Goal: Task Accomplishment & Management: Manage account settings

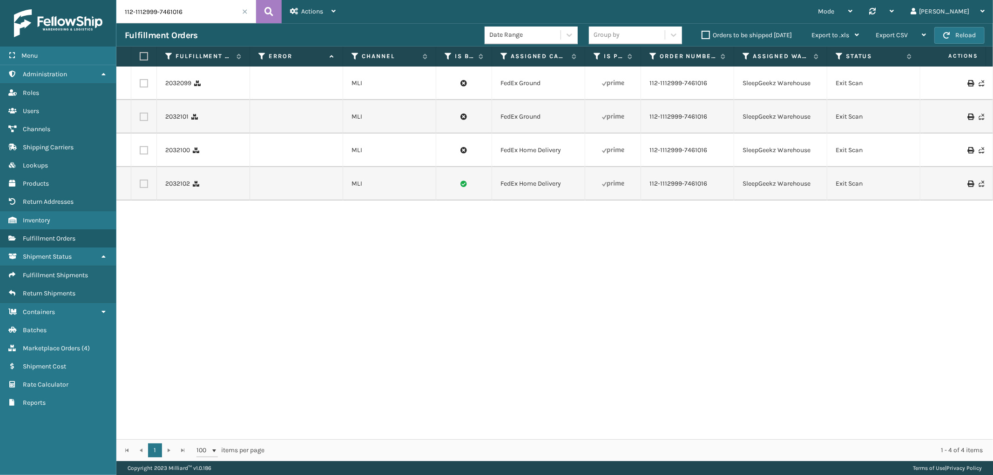
scroll to position [0, 374]
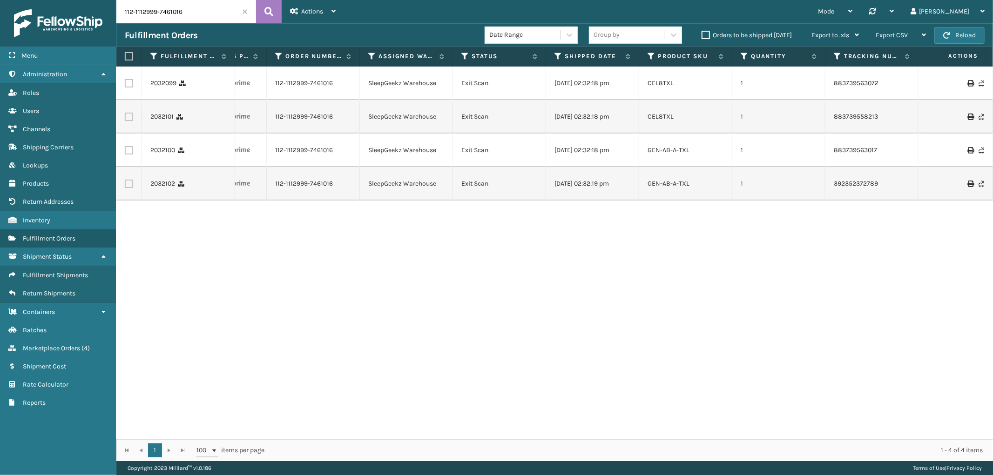
click at [244, 11] on span at bounding box center [245, 12] width 6 height 6
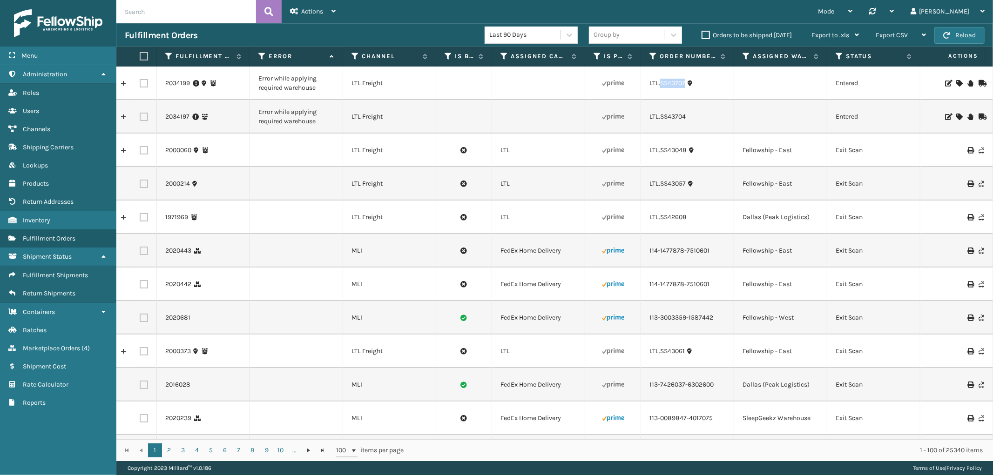
drag, startPoint x: 687, startPoint y: 89, endPoint x: 662, endPoint y: 91, distance: 25.2
click at [662, 91] on td "LTL.SS43707" at bounding box center [687, 84] width 93 height 34
copy link "SS43707"
click at [957, 81] on icon at bounding box center [960, 83] width 6 height 7
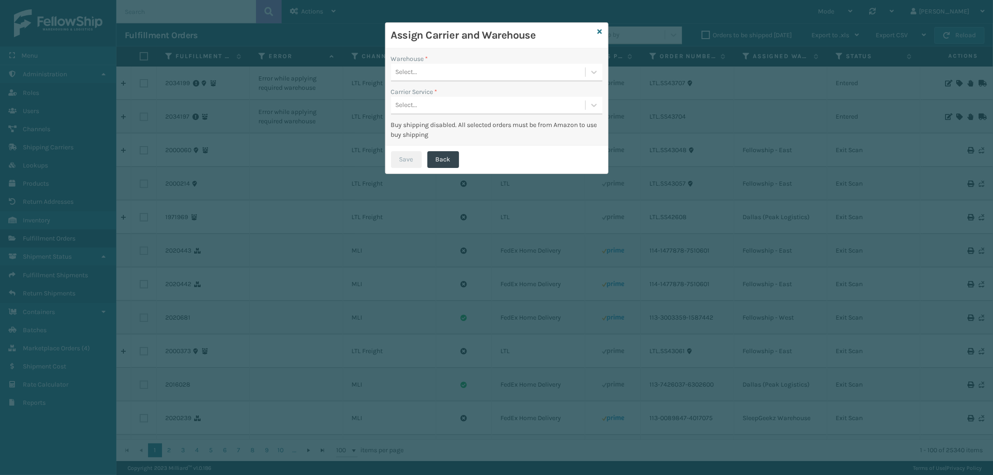
click at [467, 71] on div "Select..." at bounding box center [488, 72] width 194 height 15
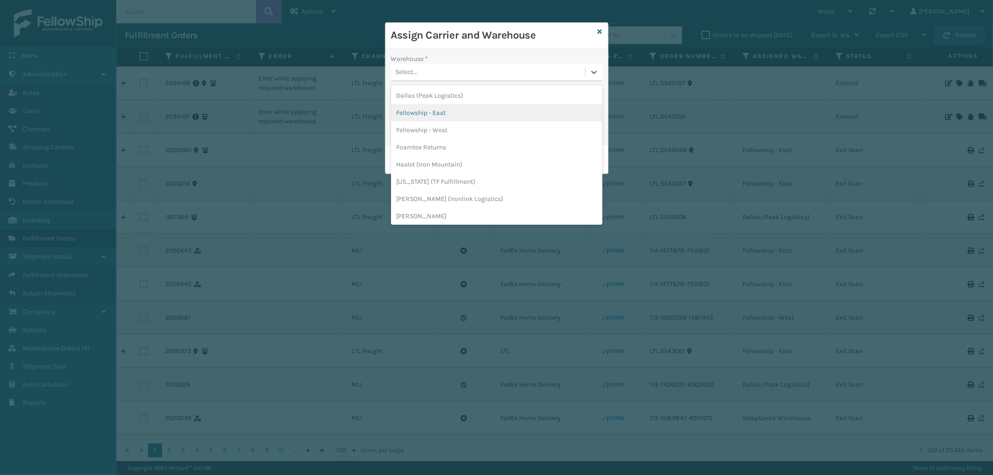
click at [442, 108] on div "Fellowship - East" at bounding box center [496, 112] width 211 height 17
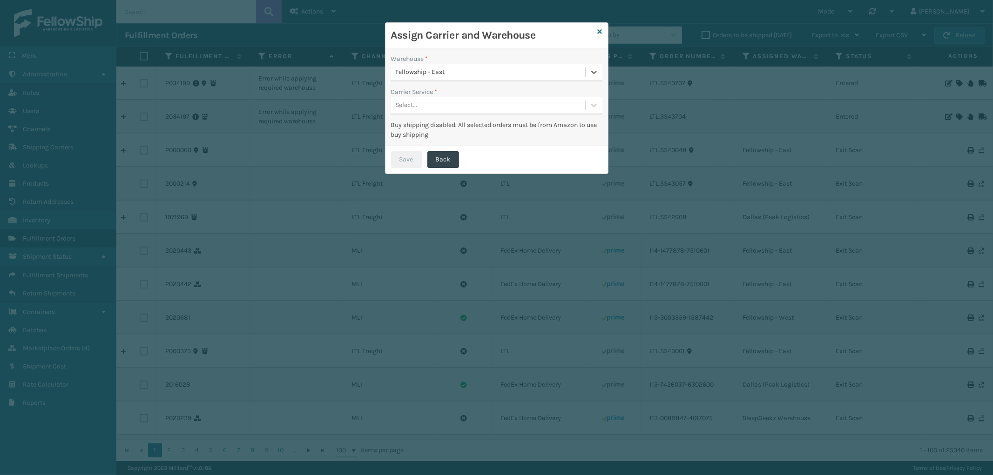
click at [454, 99] on div "Select..." at bounding box center [488, 105] width 194 height 15
click at [446, 123] on div "LTL" at bounding box center [496, 128] width 211 height 17
click at [414, 161] on button "Save" at bounding box center [406, 159] width 31 height 17
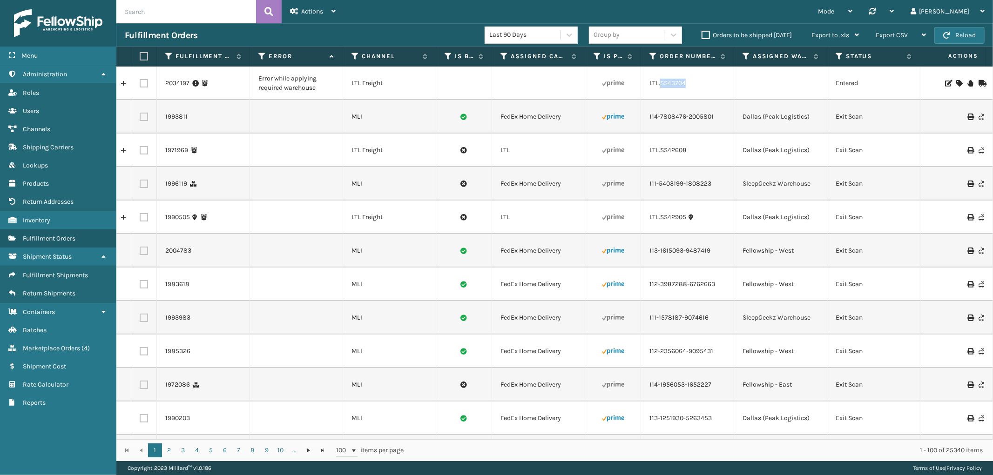
drag, startPoint x: 687, startPoint y: 88, endPoint x: 659, endPoint y: 90, distance: 27.5
click at [659, 90] on td "LTL.SS43704" at bounding box center [687, 84] width 93 height 34
copy link "SS43704"
click at [952, 78] on td at bounding box center [958, 84] width 70 height 34
click at [957, 82] on icon at bounding box center [960, 83] width 6 height 7
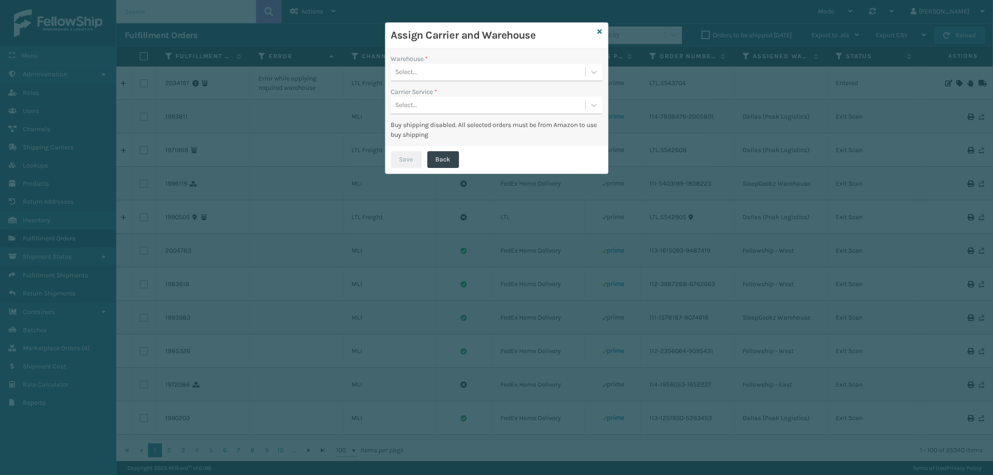
click at [472, 76] on div "Select..." at bounding box center [488, 72] width 194 height 15
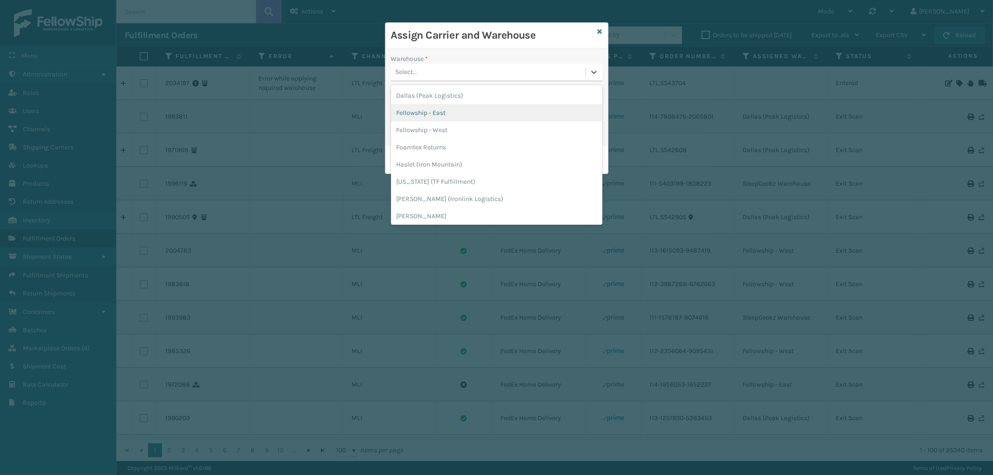
click at [441, 109] on div "Fellowship - East" at bounding box center [496, 112] width 211 height 17
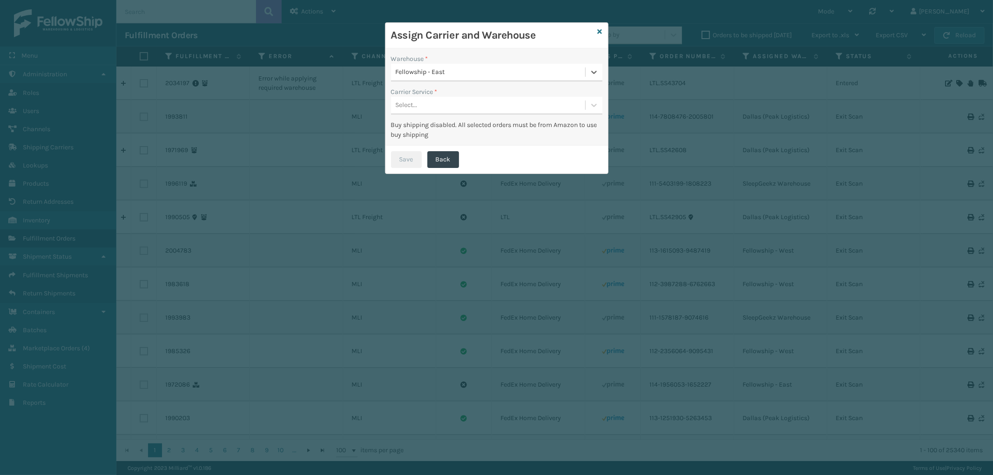
click at [455, 100] on div "Select..." at bounding box center [488, 105] width 194 height 15
click at [447, 128] on div "LTL" at bounding box center [496, 128] width 211 height 17
click at [412, 153] on button "Save" at bounding box center [406, 159] width 31 height 17
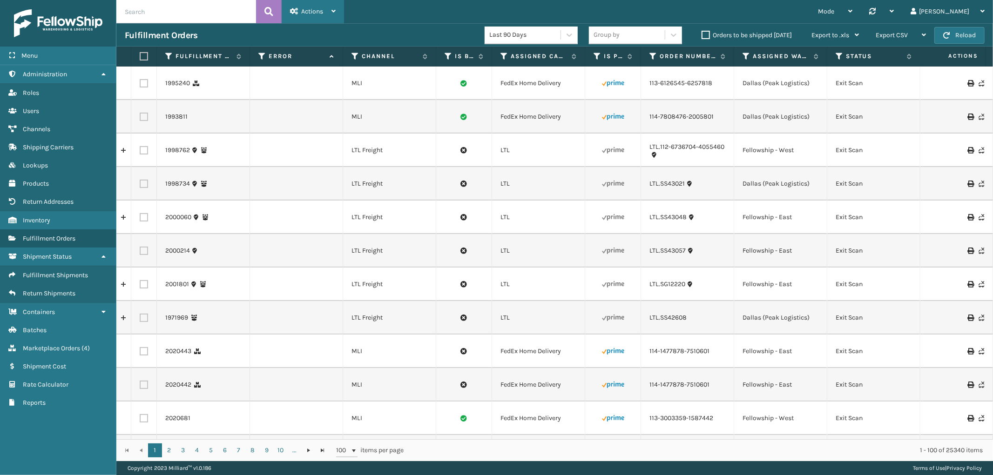
click at [311, 10] on span "Actions" at bounding box center [312, 11] width 22 height 8
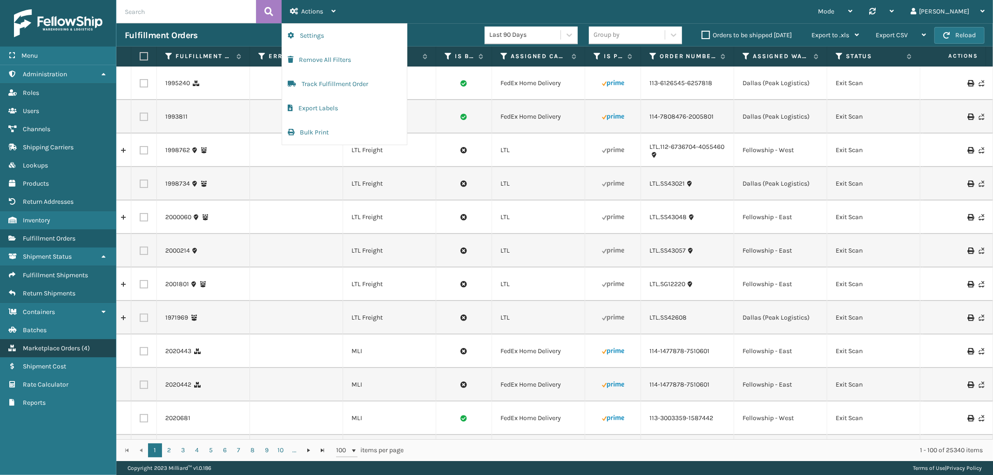
click at [64, 345] on span "Marketplace Orders" at bounding box center [51, 349] width 57 height 8
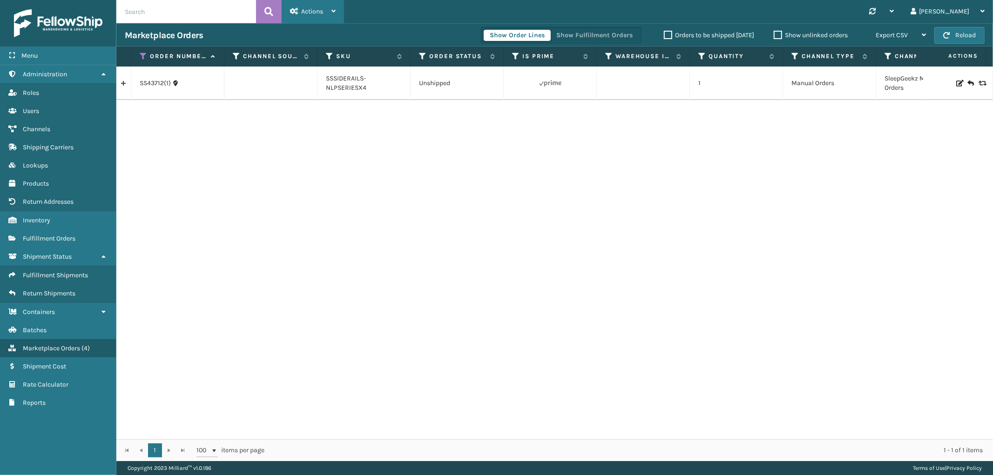
click at [315, 13] on span "Actions" at bounding box center [312, 11] width 22 height 8
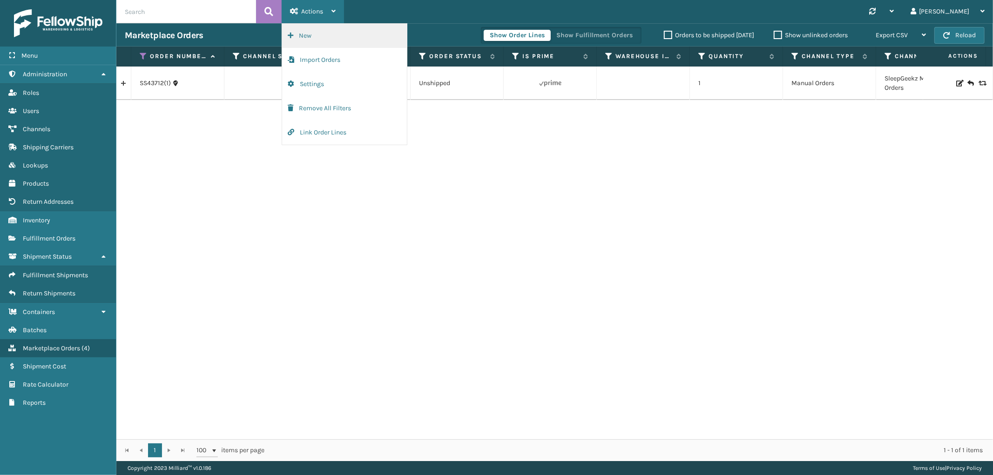
click at [312, 34] on button "New" at bounding box center [344, 36] width 125 height 24
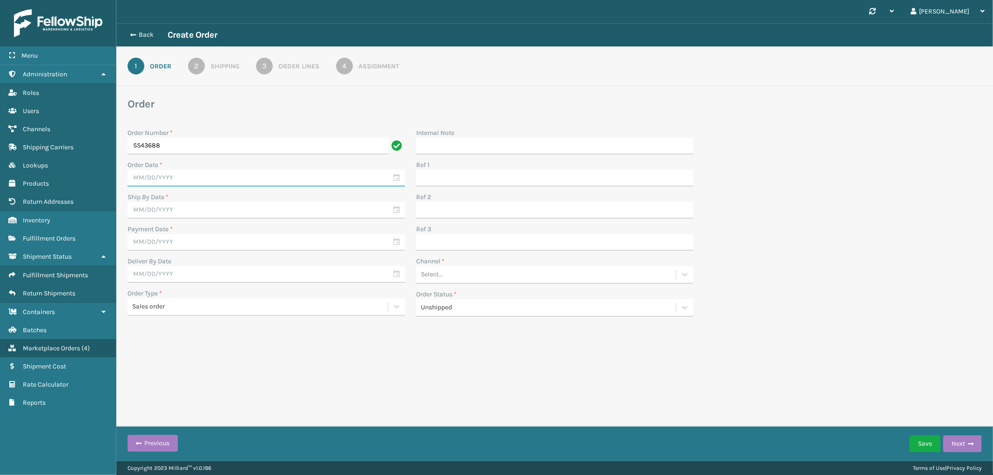
type input "SS43688"
click at [191, 176] on input "text" at bounding box center [267, 178] width 278 height 17
click at [213, 277] on div "22" at bounding box center [219, 278] width 14 height 14
type input "[DATE]"
click at [180, 208] on input "text" at bounding box center [267, 210] width 278 height 17
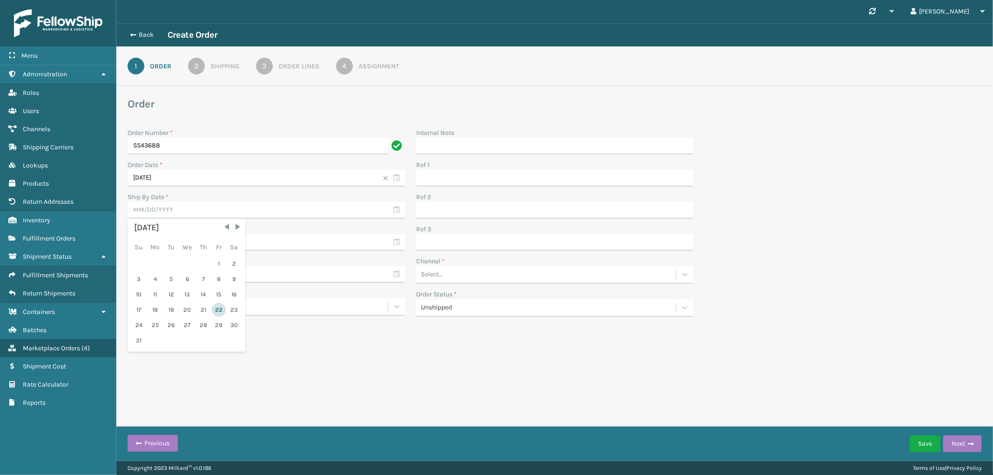
click at [212, 306] on div "22" at bounding box center [219, 310] width 14 height 14
type input "[DATE]"
click at [180, 239] on input "text" at bounding box center [267, 242] width 278 height 17
click at [213, 337] on div "22" at bounding box center [219, 342] width 14 height 14
type input "[DATE]"
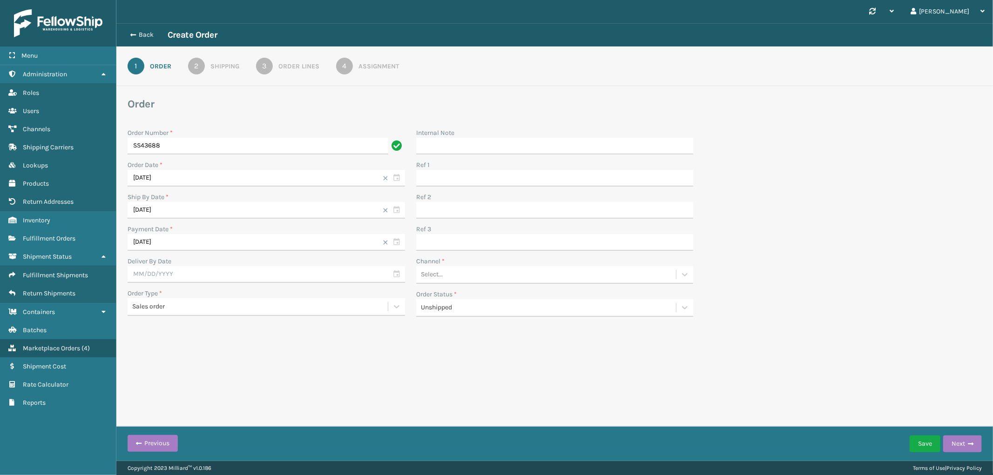
drag, startPoint x: 499, startPoint y: 284, endPoint x: 497, endPoint y: 276, distance: 8.1
click at [497, 283] on div "Internal Note Ref 1 Ref 2 Ref 3 Channel * Select... Order Status * Unshipped" at bounding box center [555, 225] width 289 height 195
click at [496, 275] on div "Select..." at bounding box center [546, 274] width 260 height 15
click at [460, 334] on div "LTL Freight" at bounding box center [555, 332] width 278 height 17
click at [952, 444] on button "Next" at bounding box center [963, 444] width 39 height 17
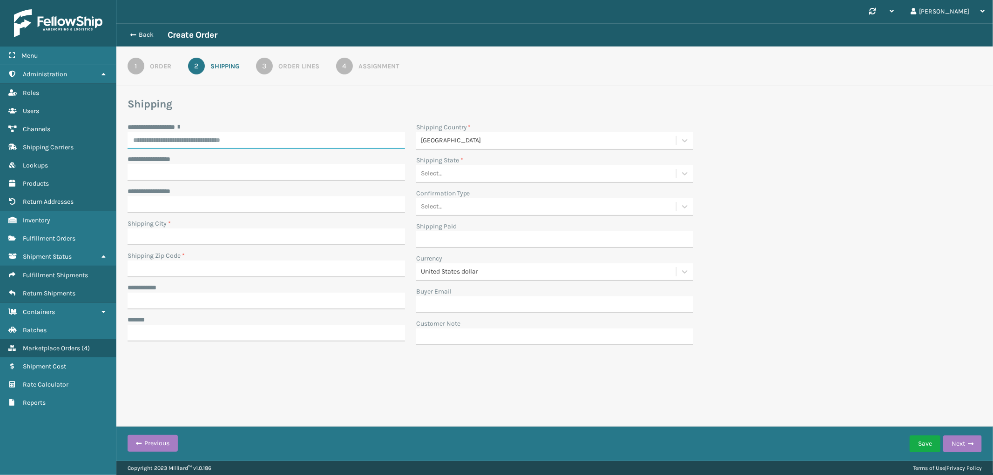
click at [189, 146] on input "**********" at bounding box center [267, 140] width 278 height 17
paste input "**********"
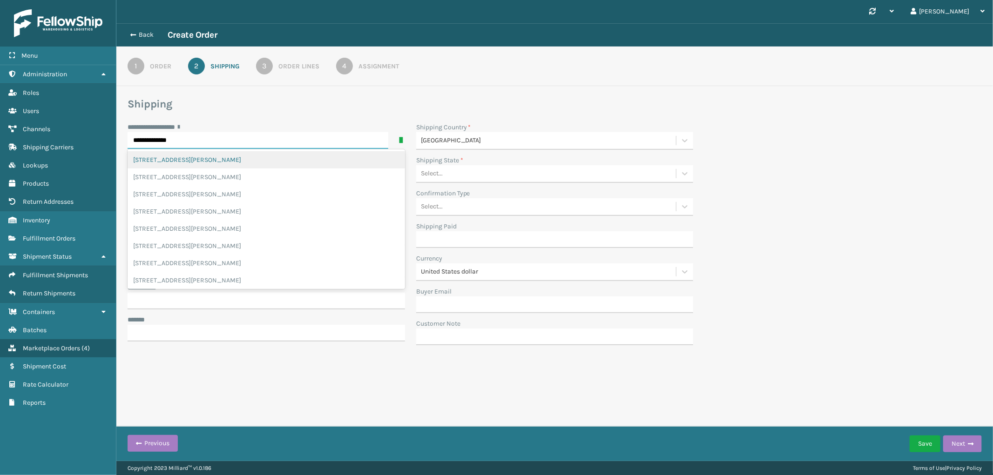
type input "**********"
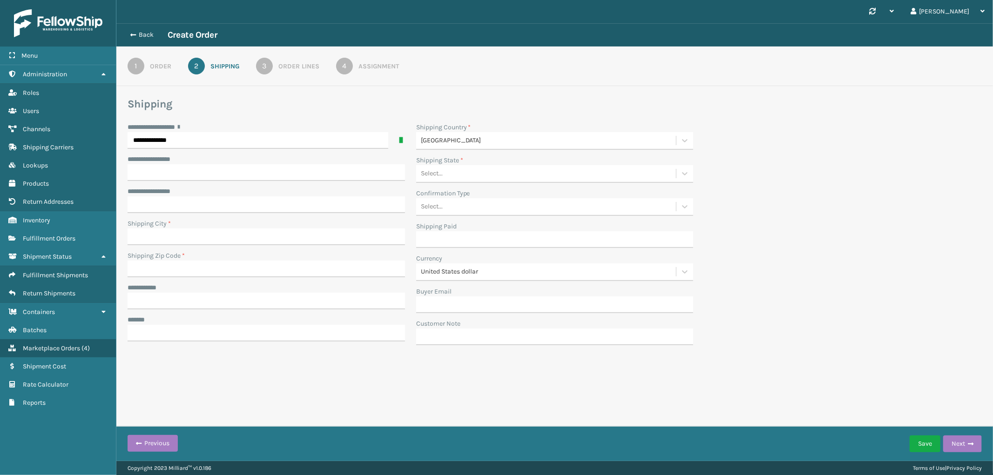
click at [853, 192] on div "**********" at bounding box center [555, 236] width 866 height 229
click at [166, 231] on input "Shipping City *" at bounding box center [267, 237] width 278 height 17
paste input "Oaklyn"
type input "Oaklyn"
click at [557, 165] on div "Select..." at bounding box center [555, 174] width 278 height 18
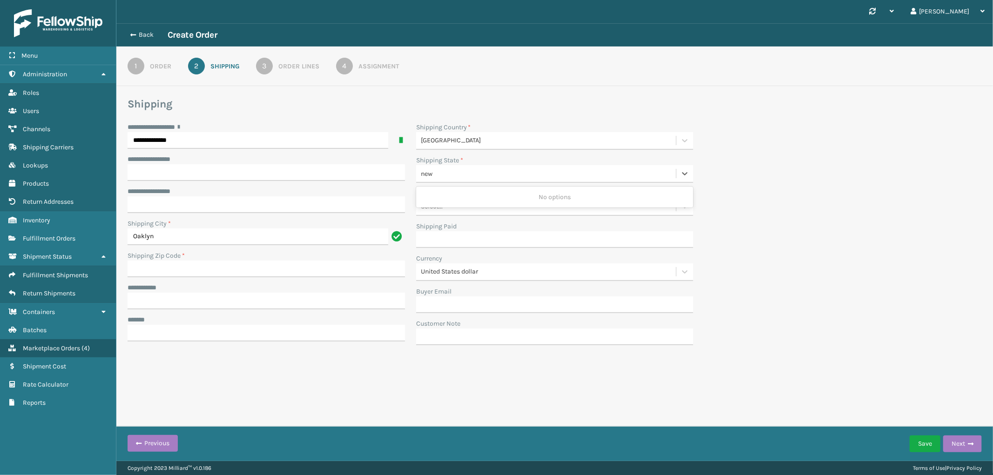
type input "new j"
click at [496, 196] on div "[US_STATE]" at bounding box center [555, 197] width 278 height 17
click at [183, 266] on input "Shipping Zip Code *" at bounding box center [267, 269] width 278 height 17
paste input "08107"
type input "08107"
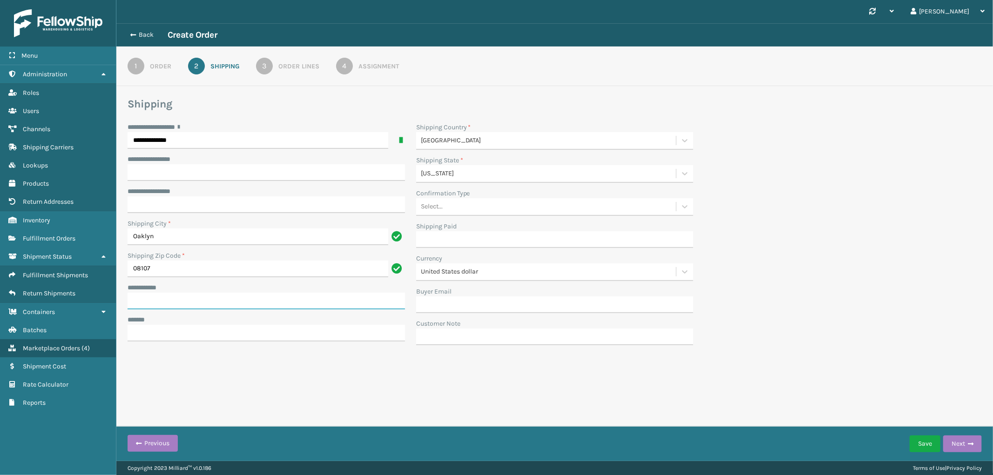
click at [205, 294] on input "**********" at bounding box center [267, 301] width 278 height 17
paste input "**********"
type input "**********"
click at [207, 336] on input "***** *" at bounding box center [267, 333] width 278 height 17
paste input "**********"
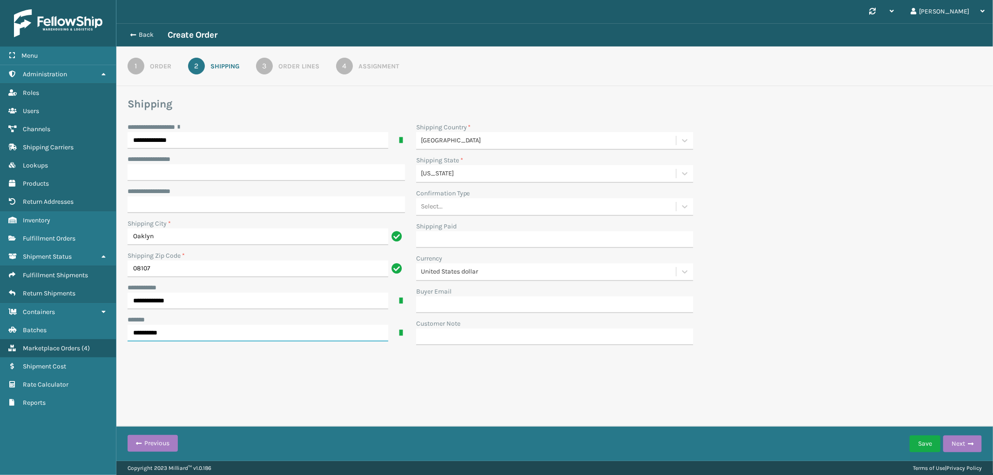
type input "**********"
click at [299, 58] on link "3 Order Lines" at bounding box center [287, 66] width 97 height 17
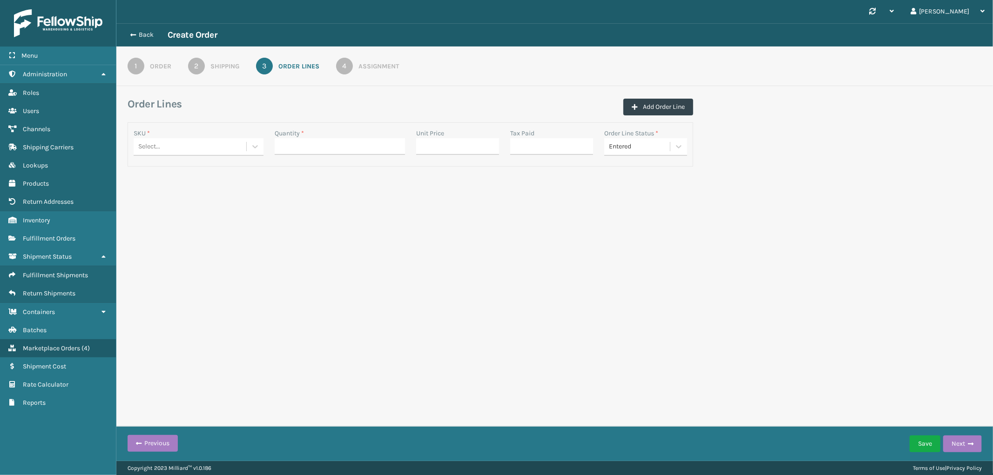
click at [170, 142] on div "Select..." at bounding box center [190, 146] width 113 height 15
paste input "GEN-AB-C-TXL"
type input "GEN-AB-C-TXL"
click at [170, 166] on div "GEN-AB-C-TXL" at bounding box center [199, 170] width 130 height 17
click at [326, 147] on input "Quantity *" at bounding box center [340, 146] width 130 height 17
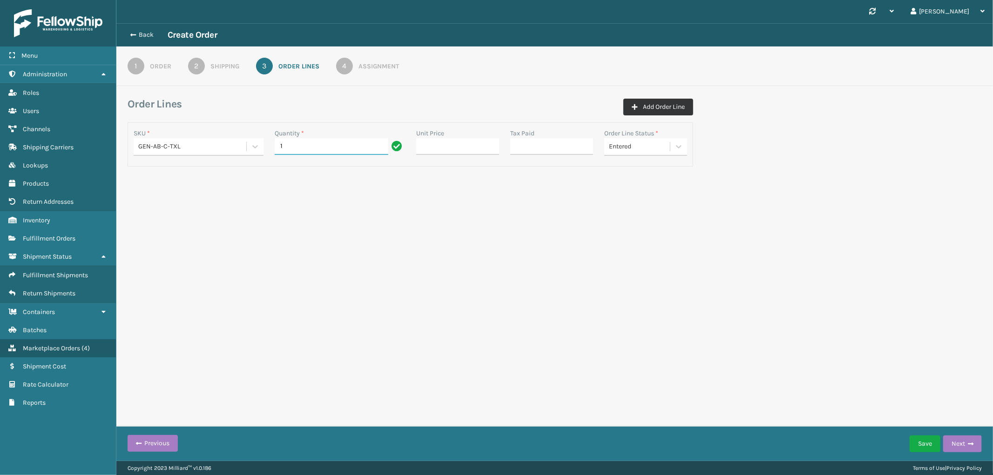
type input "1"
click at [660, 101] on button "Add Order Line" at bounding box center [659, 107] width 70 height 17
click at [179, 155] on div "Select..." at bounding box center [190, 146] width 113 height 15
paste input "SS10TXL"
type input "SS10TXL"
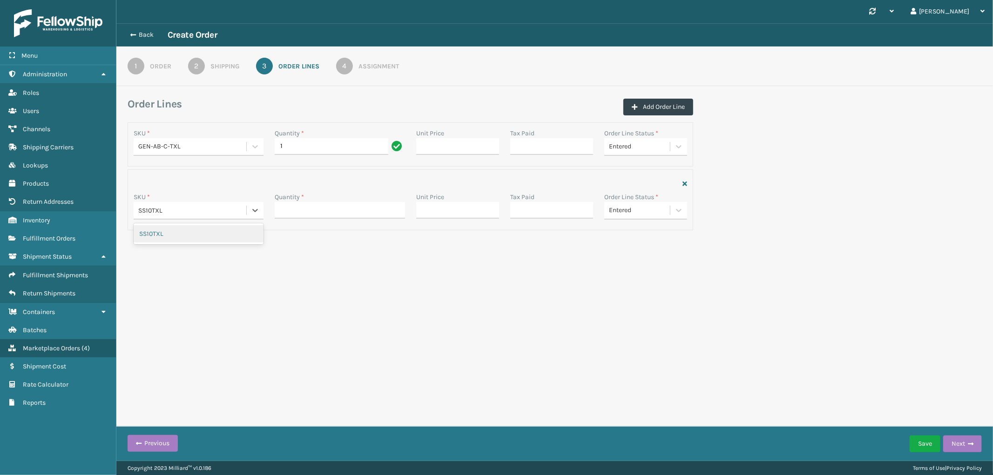
click at [171, 233] on div "SS10TXL" at bounding box center [199, 233] width 130 height 17
click at [292, 209] on input "Quantity *" at bounding box center [340, 210] width 130 height 17
type input "1"
click at [381, 68] on div "Assignment" at bounding box center [379, 66] width 41 height 10
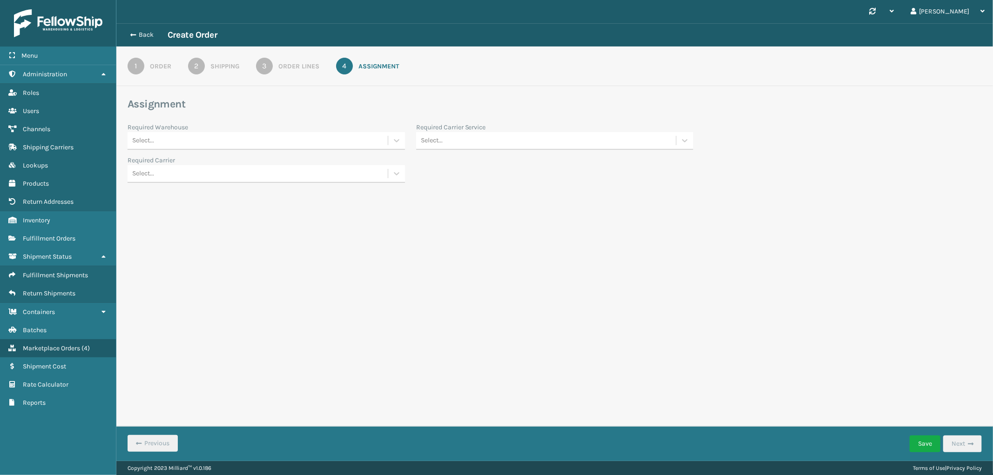
click at [269, 134] on div "Select..." at bounding box center [258, 140] width 260 height 15
click at [211, 182] on div "Fellowship - East" at bounding box center [267, 181] width 278 height 17
click at [532, 136] on div "Select..." at bounding box center [546, 140] width 260 height 15
type input "ltl"
click at [505, 161] on div "LTL" at bounding box center [555, 164] width 278 height 17
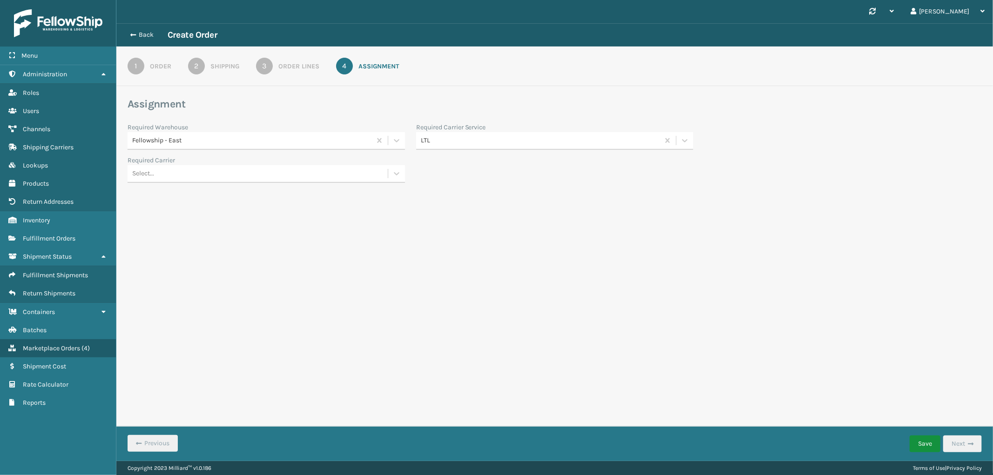
click at [920, 446] on button "Save" at bounding box center [925, 444] width 31 height 17
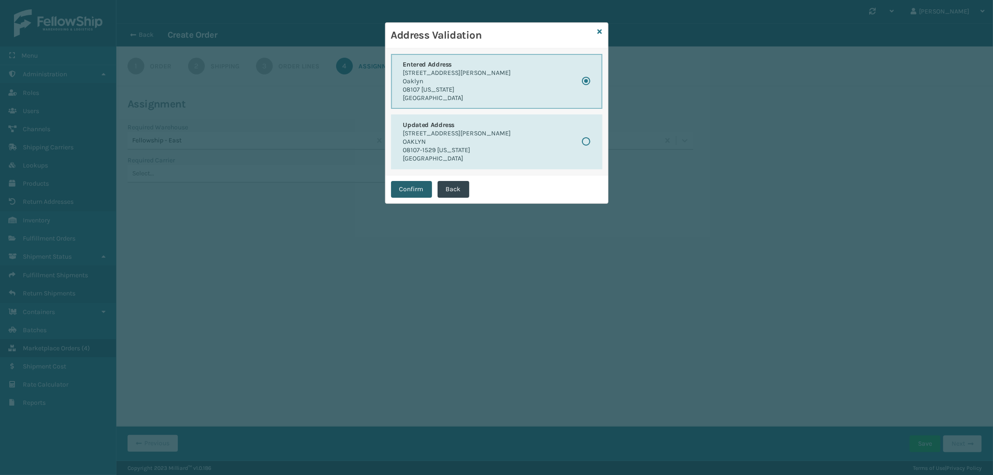
click at [416, 189] on button "Confirm" at bounding box center [411, 189] width 41 height 17
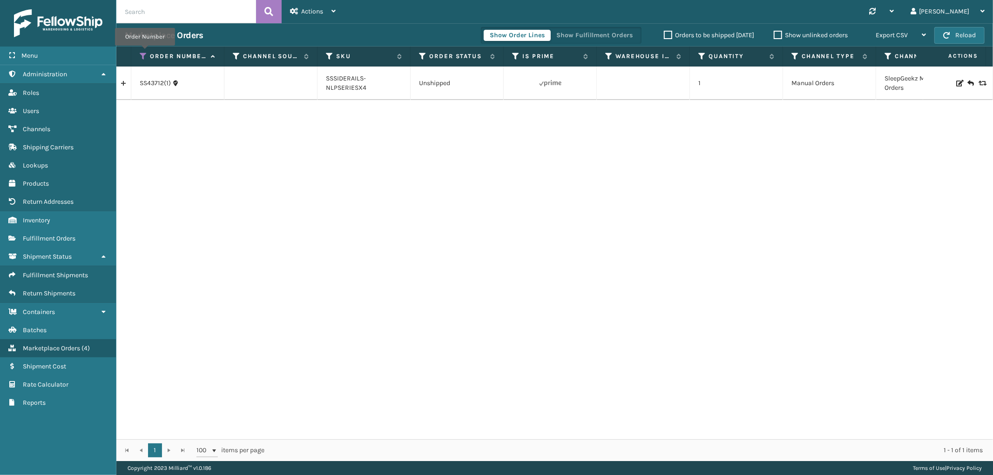
click at [145, 52] on icon at bounding box center [143, 56] width 7 height 8
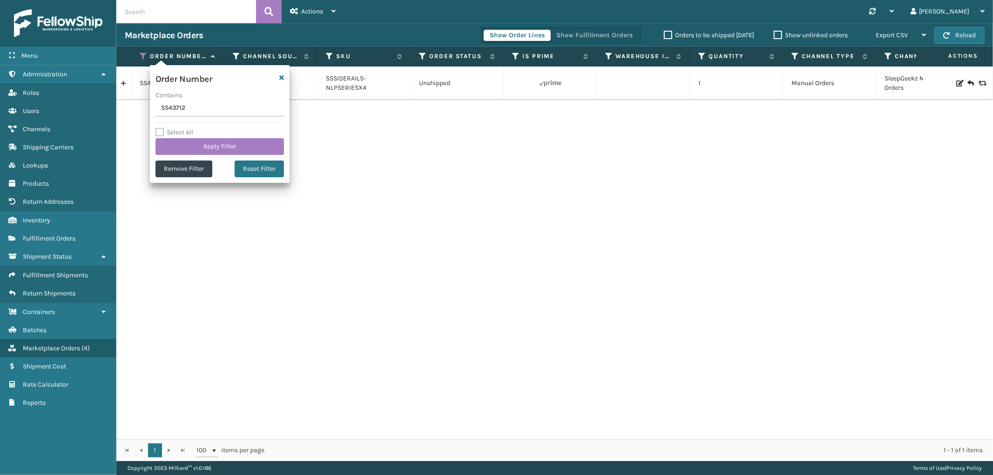
click at [172, 106] on input "SS43712" at bounding box center [220, 108] width 129 height 17
type input "SS43688"
click at [180, 146] on button "Apply Filter" at bounding box center [220, 146] width 129 height 17
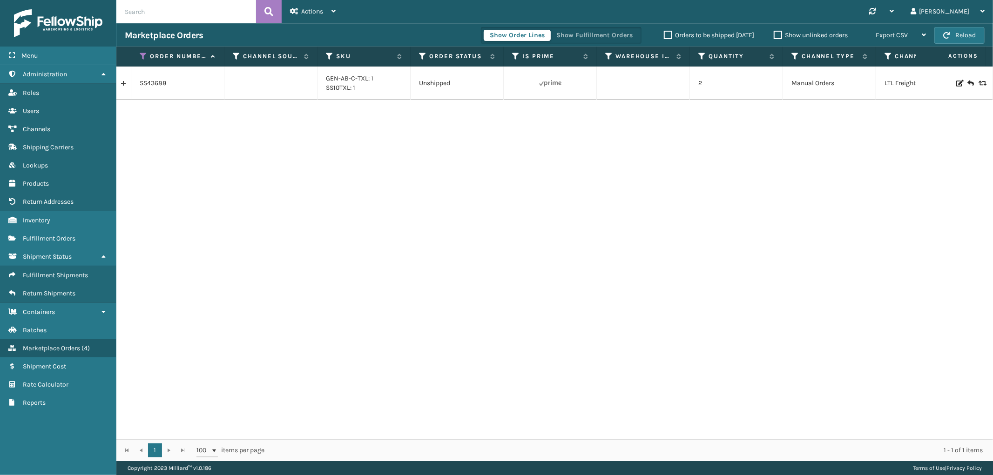
click at [122, 77] on link at bounding box center [123, 83] width 14 height 15
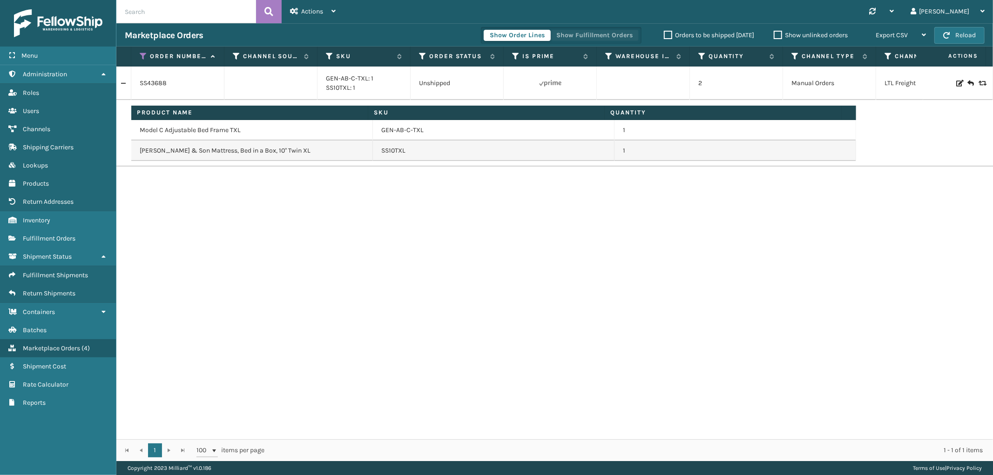
click at [578, 31] on button "Show Fulfillment Orders" at bounding box center [594, 35] width 88 height 11
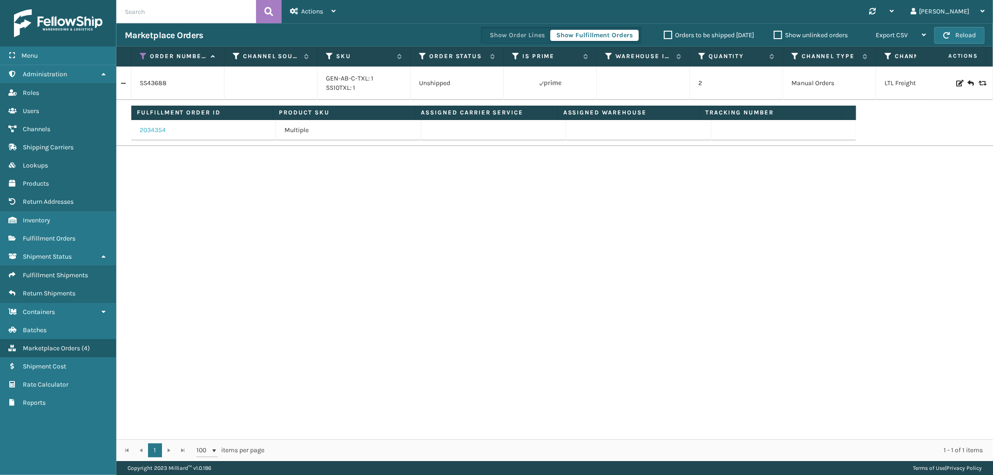
click at [162, 129] on link "2034354" at bounding box center [153, 130] width 26 height 9
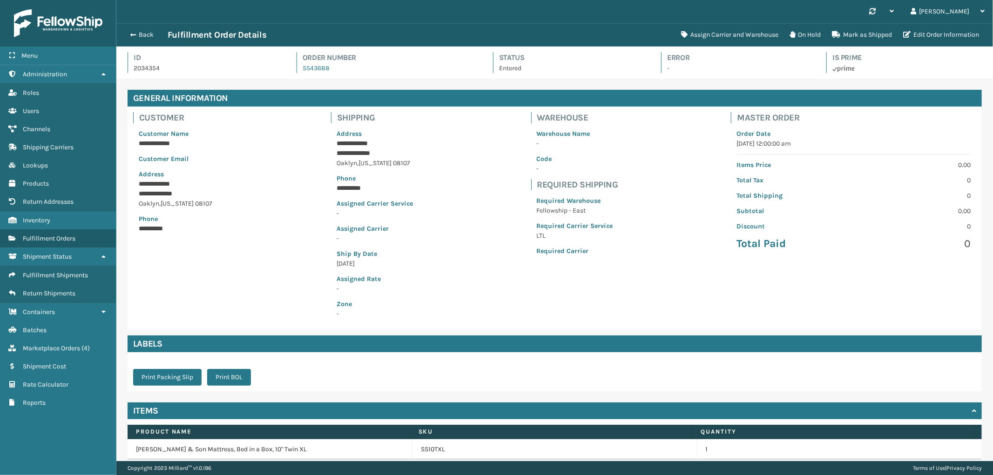
scroll to position [22, 877]
click at [722, 35] on button "Assign Carrier and Warehouse" at bounding box center [730, 35] width 109 height 19
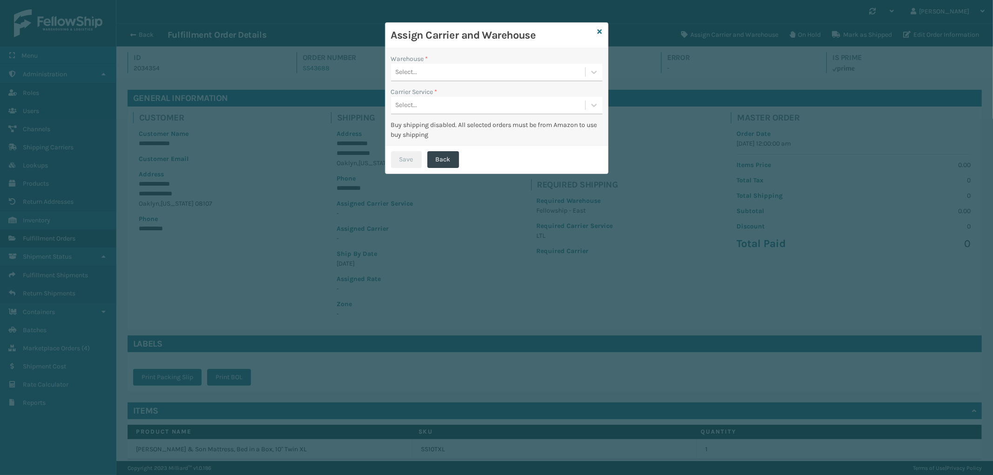
click at [475, 80] on div "Select..." at bounding box center [496, 73] width 211 height 18
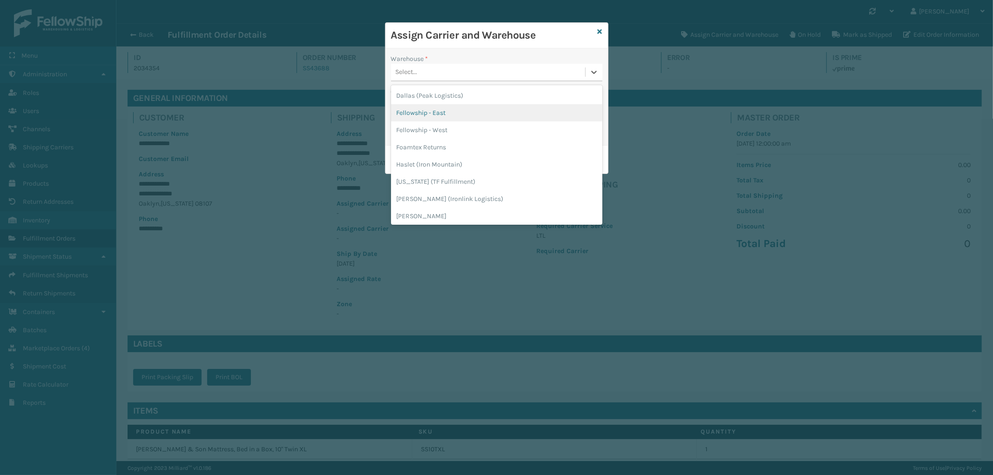
click at [457, 109] on div "Fellowship - East" at bounding box center [496, 112] width 211 height 17
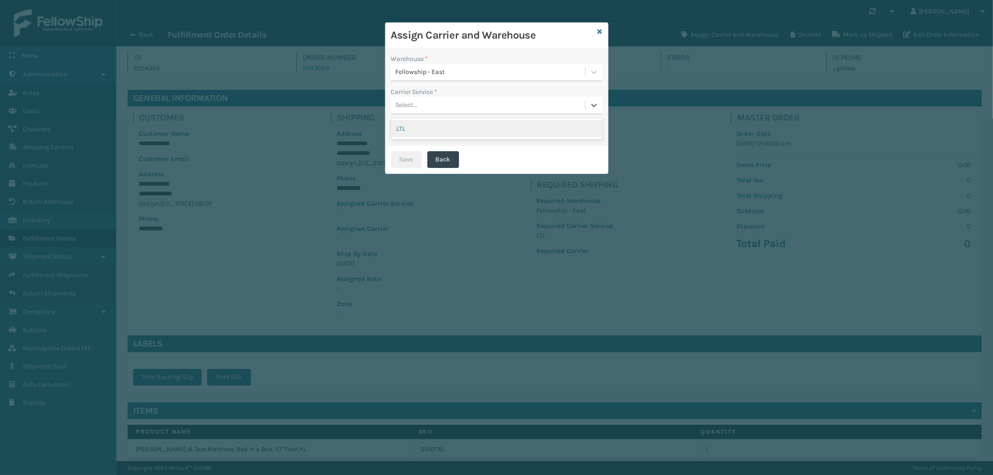
click at [459, 104] on div "Select..." at bounding box center [488, 105] width 194 height 15
click at [444, 124] on div "LTL" at bounding box center [496, 128] width 211 height 17
click at [408, 152] on button "Save" at bounding box center [406, 159] width 31 height 17
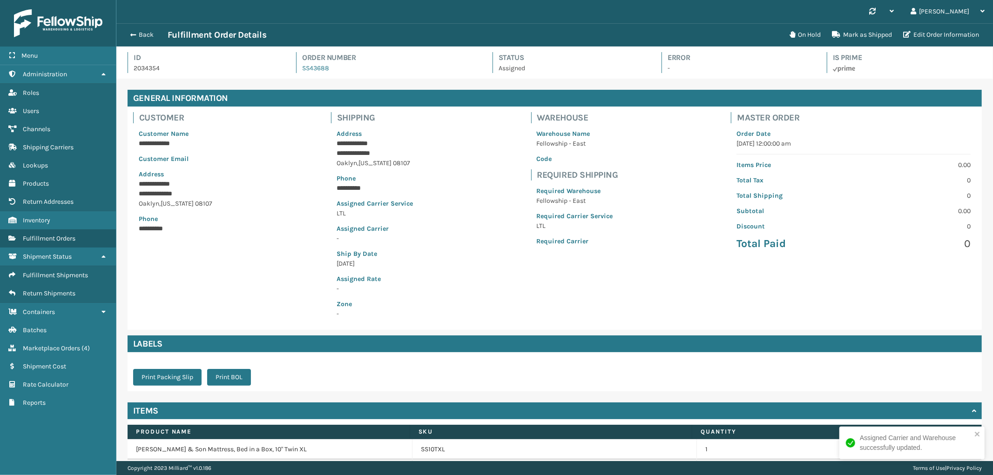
click at [147, 68] on p "2034354" at bounding box center [207, 68] width 146 height 10
copy p "2034354"
click at [150, 31] on button "Back" at bounding box center [146, 35] width 43 height 8
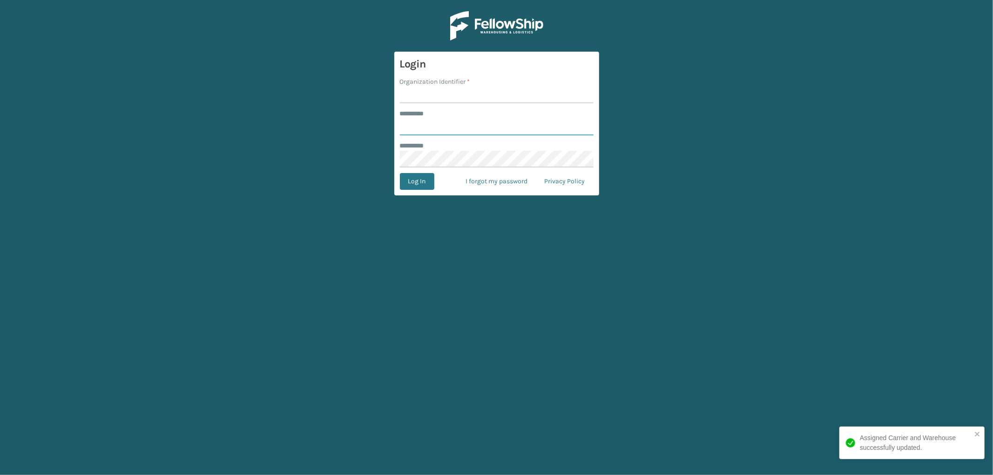
type input "*********"
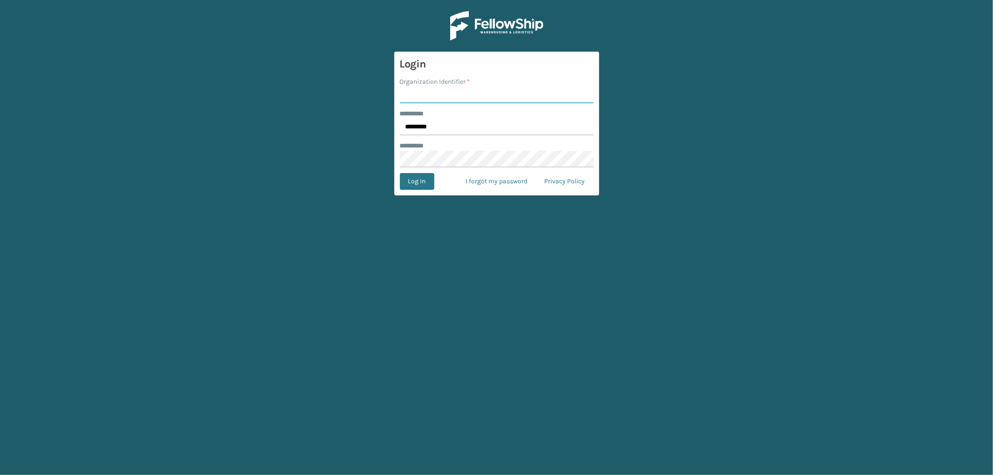
click at [443, 95] on input "Organization Identifier *" at bounding box center [497, 95] width 194 height 17
type input "SleepGeekz"
click at [418, 177] on button "Log In" at bounding box center [417, 181] width 34 height 17
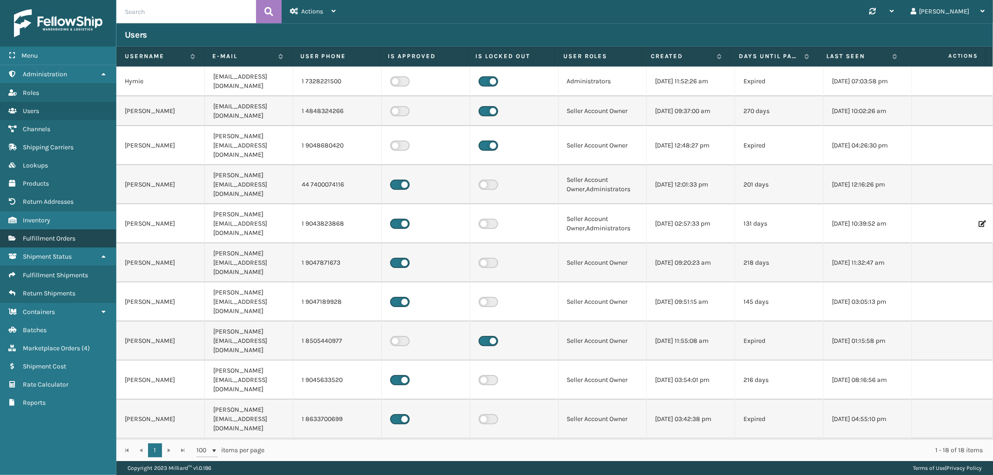
click at [44, 230] on link "Fulfillment Orders" at bounding box center [58, 239] width 116 height 18
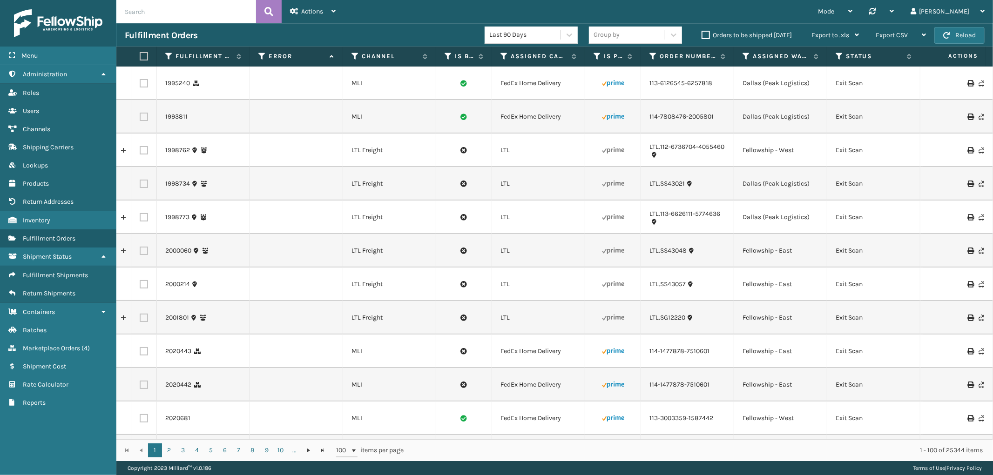
scroll to position [52, 0]
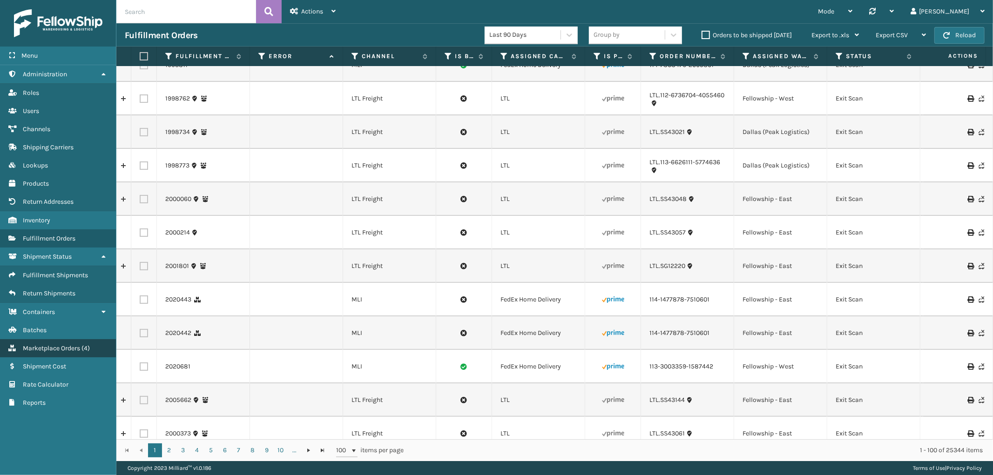
click at [39, 345] on span "Marketplace Orders" at bounding box center [51, 349] width 57 height 8
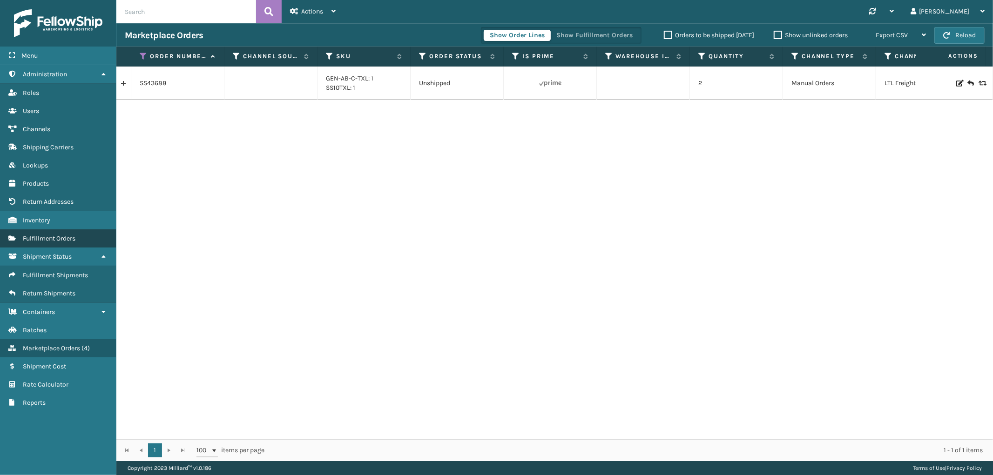
click at [70, 235] on span "Fulfillment Orders" at bounding box center [49, 239] width 53 height 8
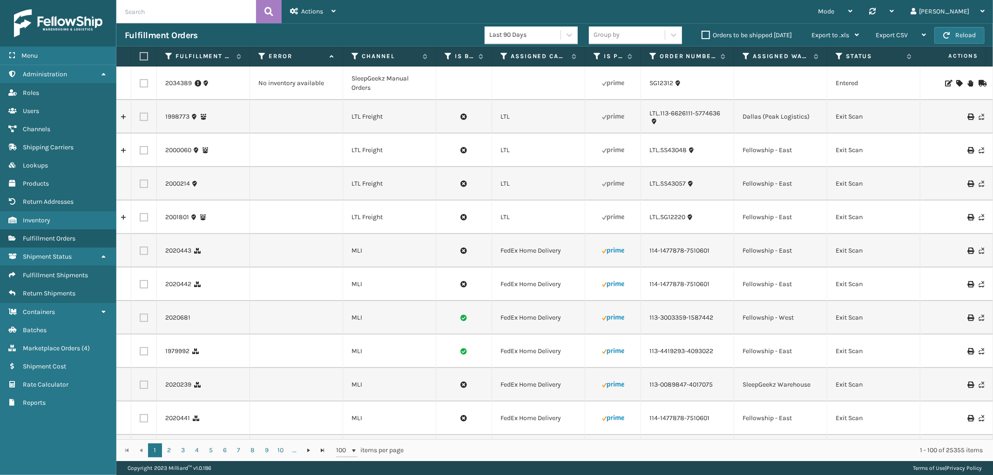
scroll to position [0, 760]
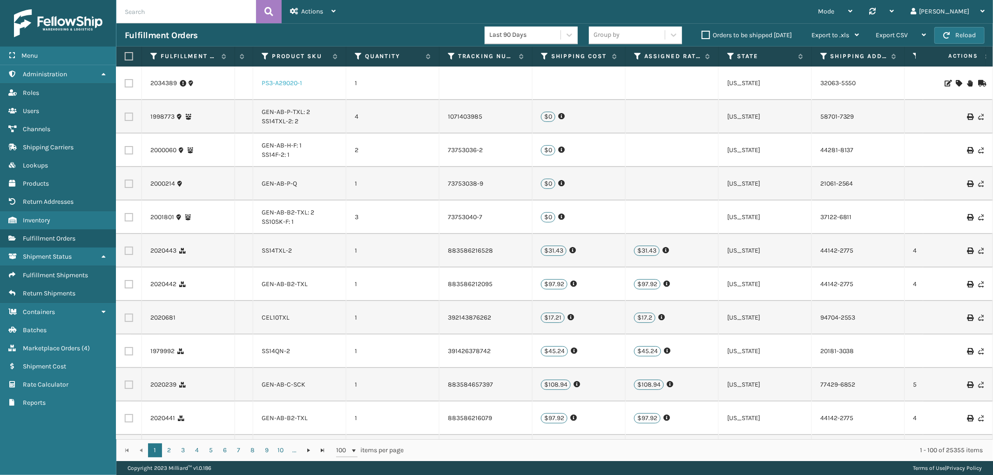
click at [273, 82] on link "PS3-A29020-1" at bounding box center [282, 83] width 41 height 8
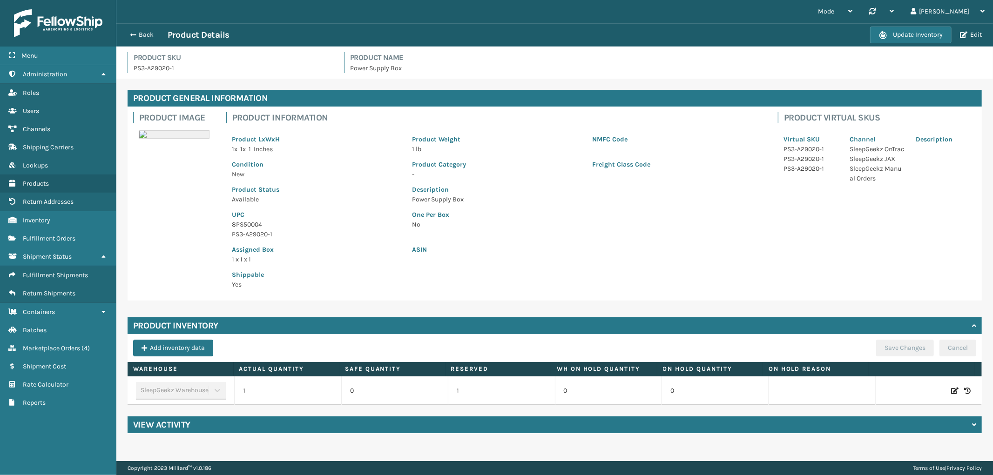
click at [943, 392] on div at bounding box center [929, 391] width 95 height 9
click at [951, 387] on icon at bounding box center [954, 391] width 7 height 9
click at [327, 389] on span "Increase value" at bounding box center [326, 392] width 7 height 7
type input "2"
click at [890, 390] on button "ADD" at bounding box center [893, 391] width 23 height 11
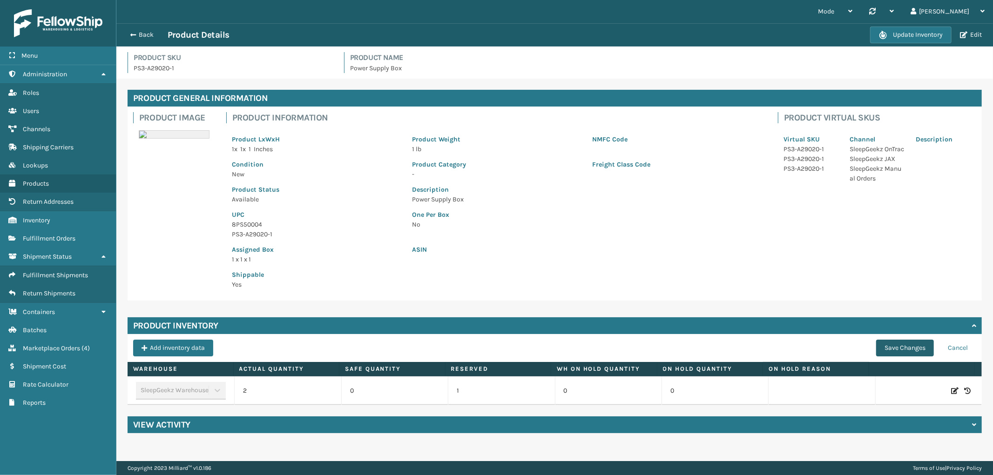
click at [902, 340] on button "Save Changes" at bounding box center [905, 348] width 58 height 17
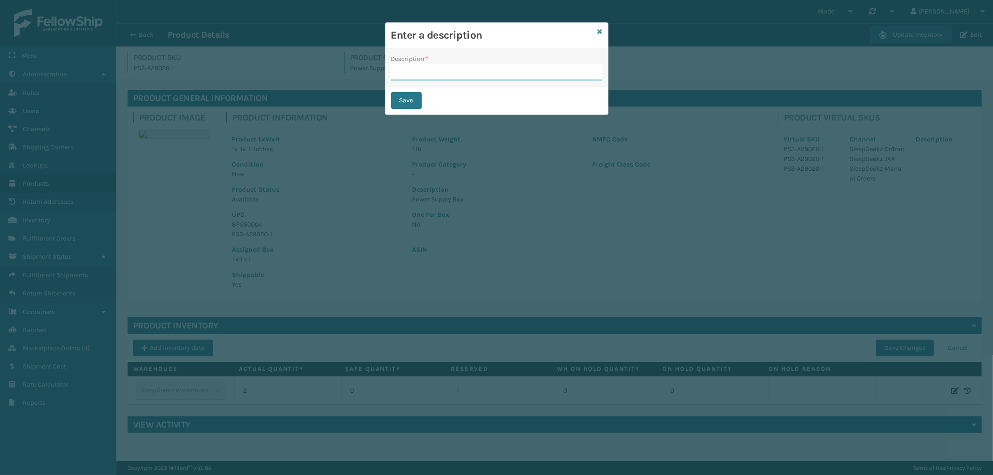
click at [495, 72] on input "Description *" at bounding box center [496, 72] width 211 height 17
type input "from inventory"
click at [411, 100] on button "Save" at bounding box center [406, 100] width 31 height 17
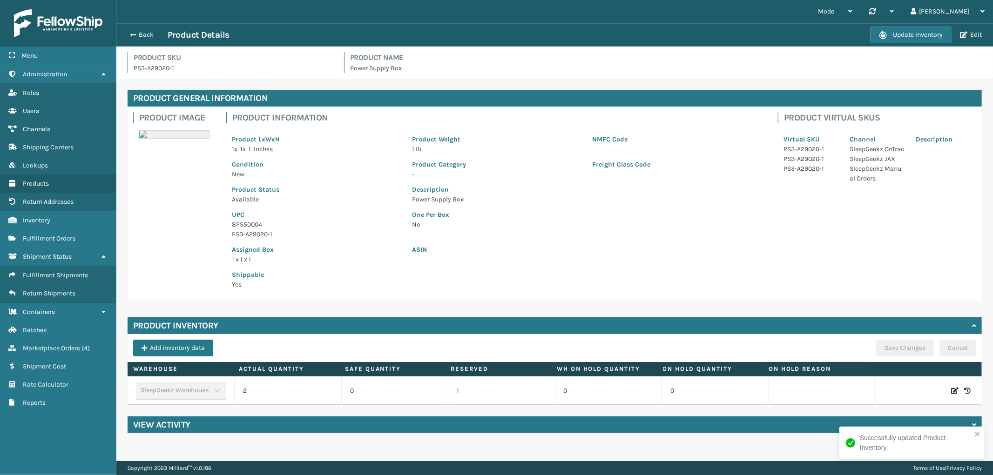
click at [146, 39] on div "Back Product Details" at bounding box center [498, 34] width 746 height 11
click at [145, 34] on button "Back" at bounding box center [146, 35] width 43 height 8
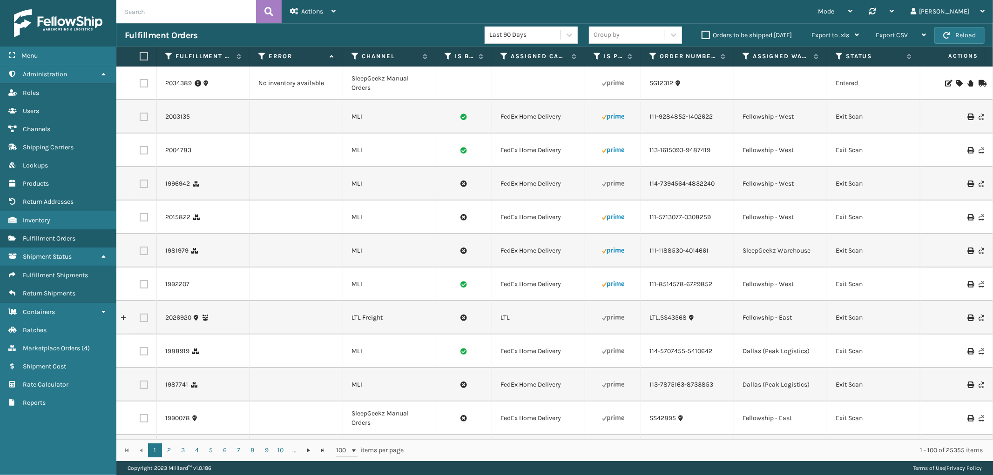
click at [957, 83] on icon at bounding box center [960, 83] width 6 height 7
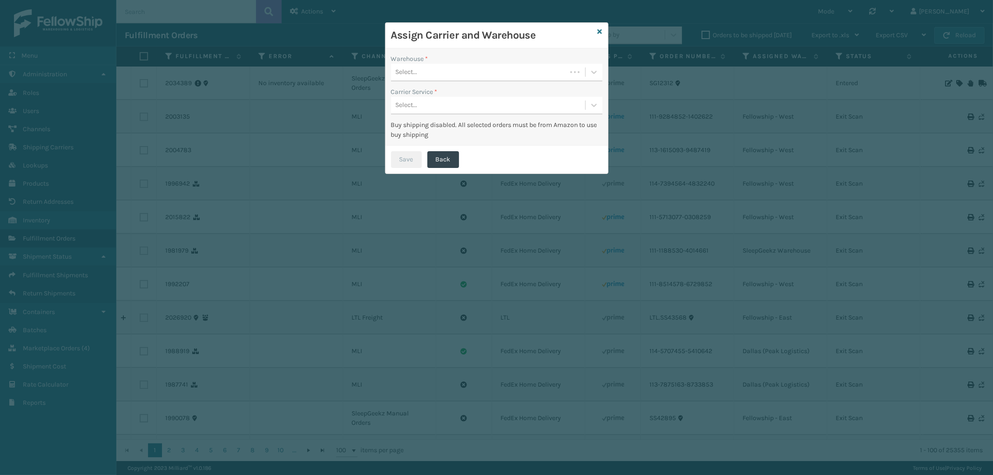
click at [446, 59] on div "Warehouse *" at bounding box center [496, 59] width 211 height 10
click at [447, 68] on div "Select..." at bounding box center [479, 72] width 176 height 15
click at [436, 91] on div "SleepGeekz Warehouse" at bounding box center [496, 95] width 211 height 17
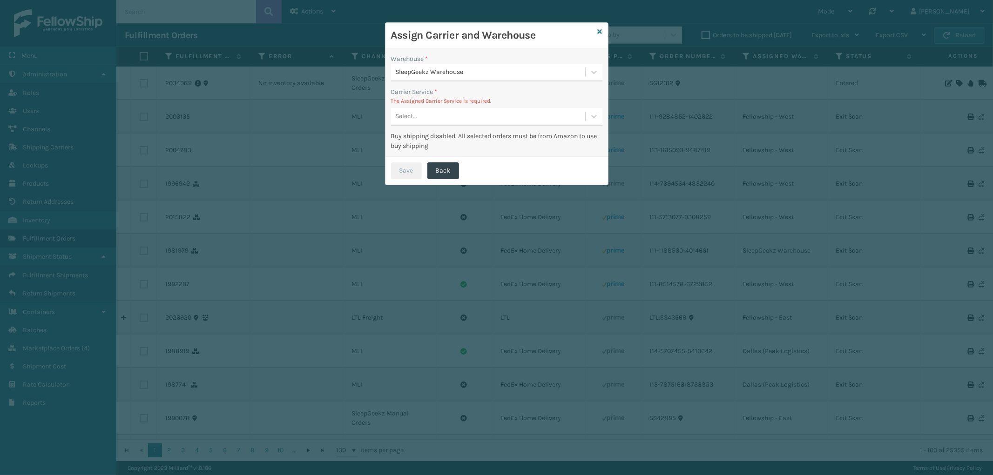
click at [434, 122] on div "Select..." at bounding box center [488, 116] width 194 height 15
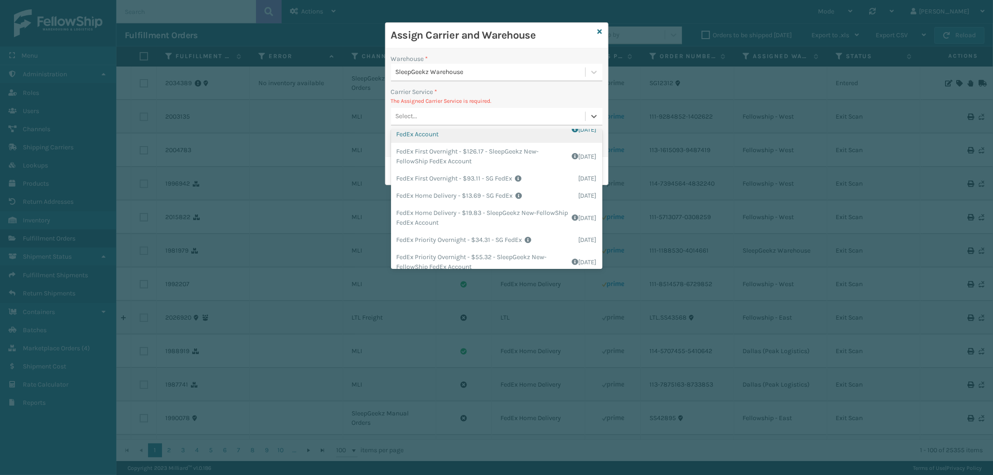
scroll to position [103, 0]
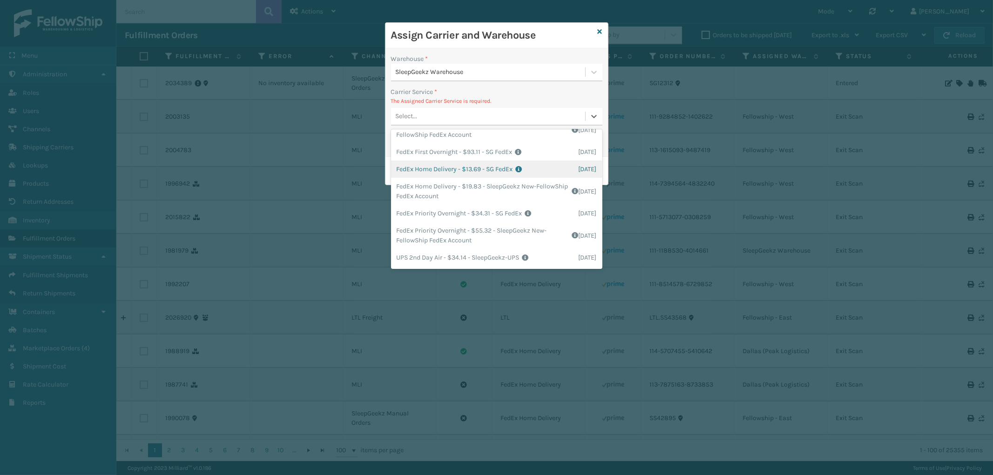
click at [480, 172] on div "FedEx Home Delivery - $13.69 - SG FedEx Shipping Cost $13.69 Surplus Cost $0 To…" at bounding box center [496, 169] width 211 height 17
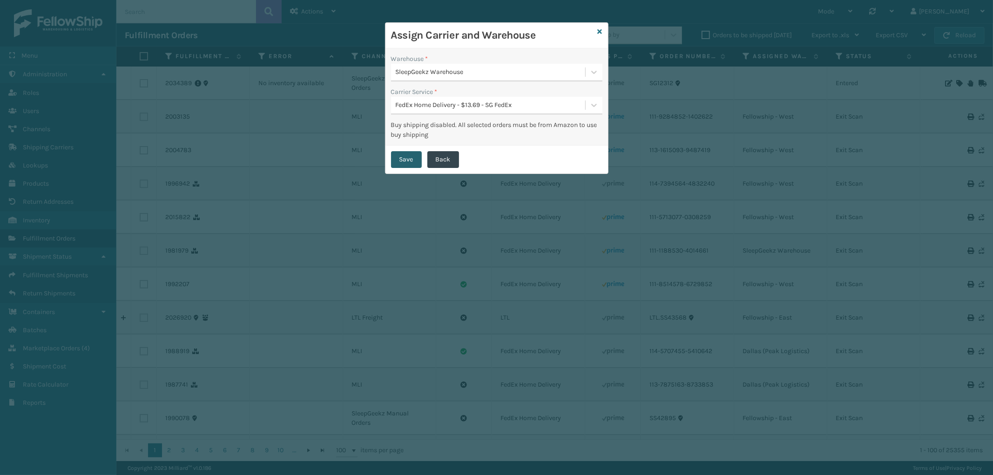
click at [407, 154] on button "Save" at bounding box center [406, 159] width 31 height 17
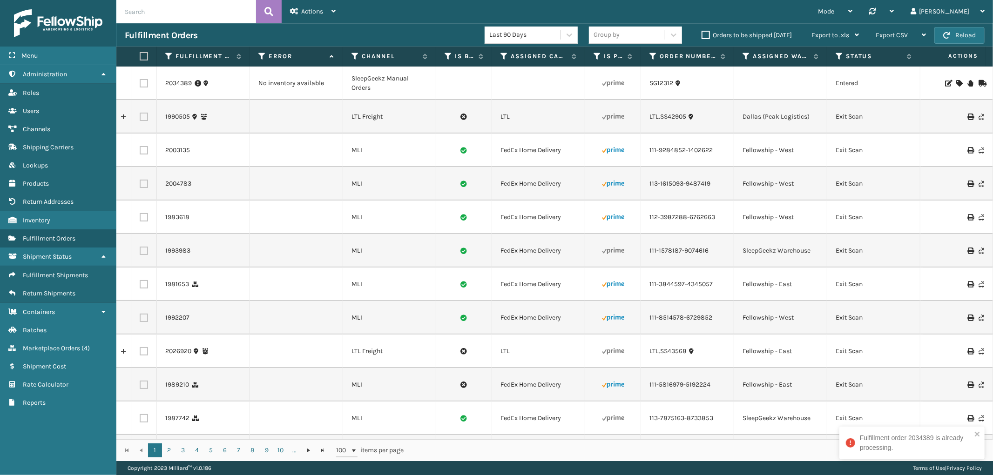
click at [143, 82] on label at bounding box center [144, 83] width 8 height 8
click at [140, 82] on input "checkbox" at bounding box center [140, 82] width 0 height 6
checkbox input "true"
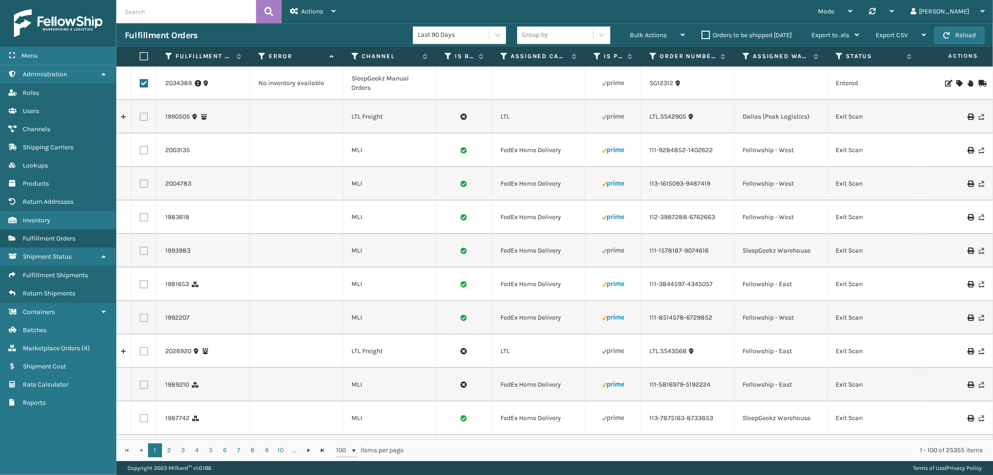
click at [955, 81] on div at bounding box center [958, 83] width 53 height 7
click at [188, 86] on link "2034389" at bounding box center [178, 83] width 27 height 9
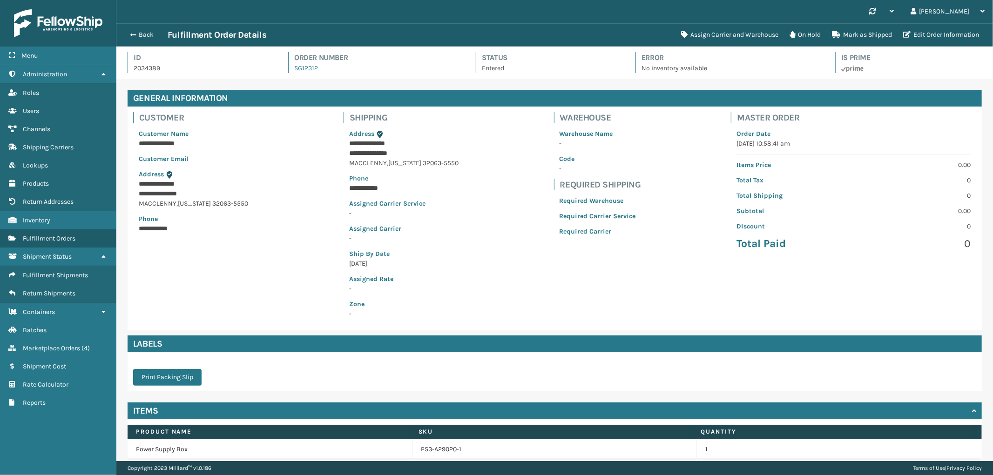
scroll to position [22, 877]
click at [738, 39] on button "Assign Carrier and Warehouse" at bounding box center [730, 35] width 109 height 19
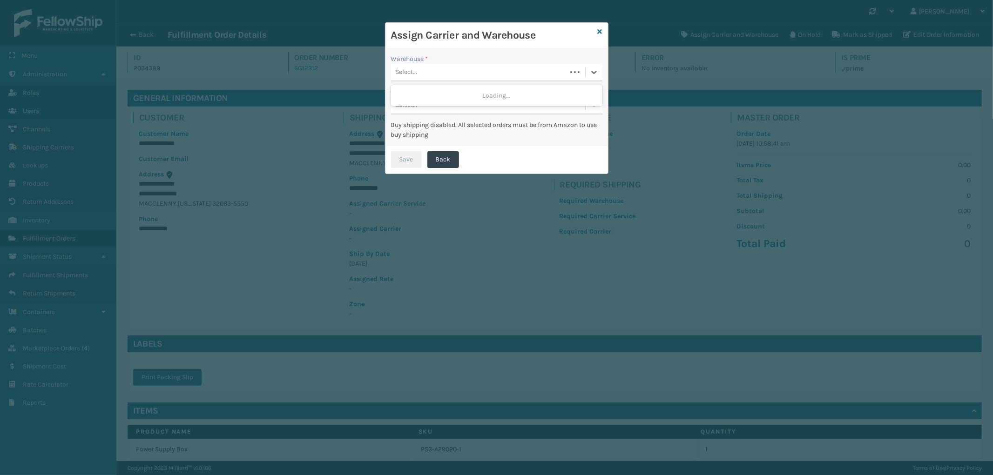
click at [514, 75] on div "Select..." at bounding box center [479, 72] width 176 height 15
click at [445, 97] on div "SleepGeekz Warehouse" at bounding box center [496, 95] width 211 height 17
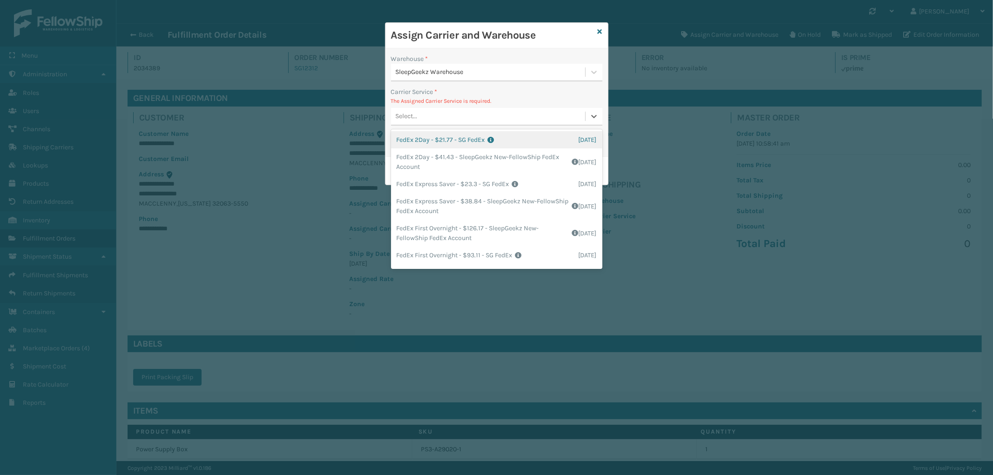
click at [444, 114] on div "Select..." at bounding box center [488, 116] width 194 height 15
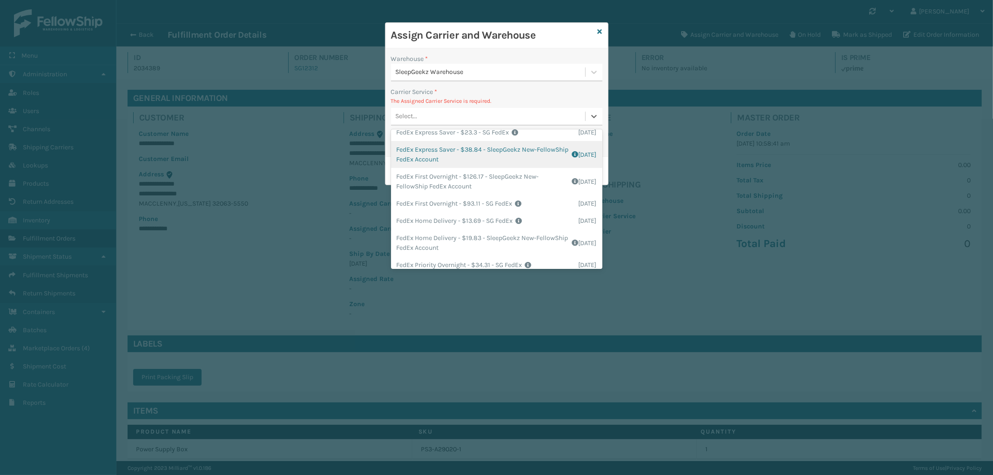
scroll to position [103, 0]
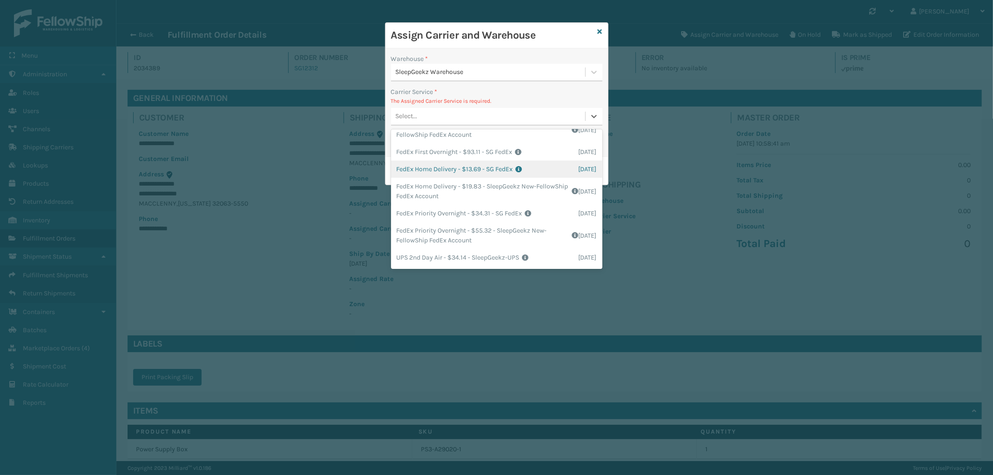
click at [496, 170] on div "FedEx Home Delivery - $13.69 - SG FedEx Shipping Cost $13.69 Surplus Cost $0 To…" at bounding box center [496, 169] width 211 height 17
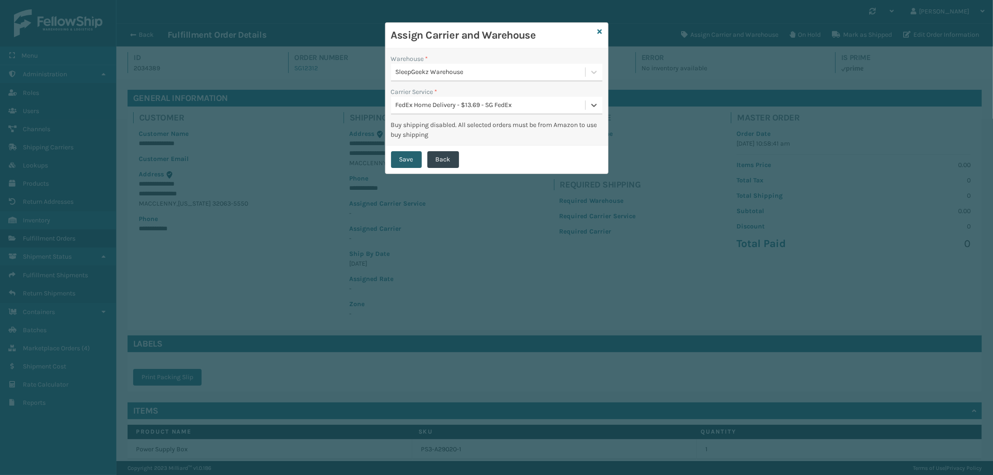
click at [416, 155] on button "Save" at bounding box center [406, 159] width 31 height 17
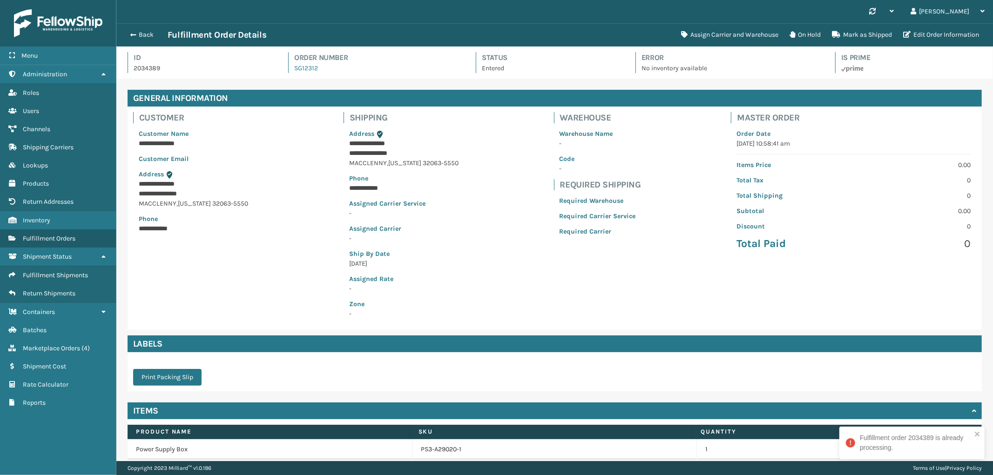
scroll to position [22, 877]
click at [140, 35] on button "Back" at bounding box center [146, 35] width 43 height 8
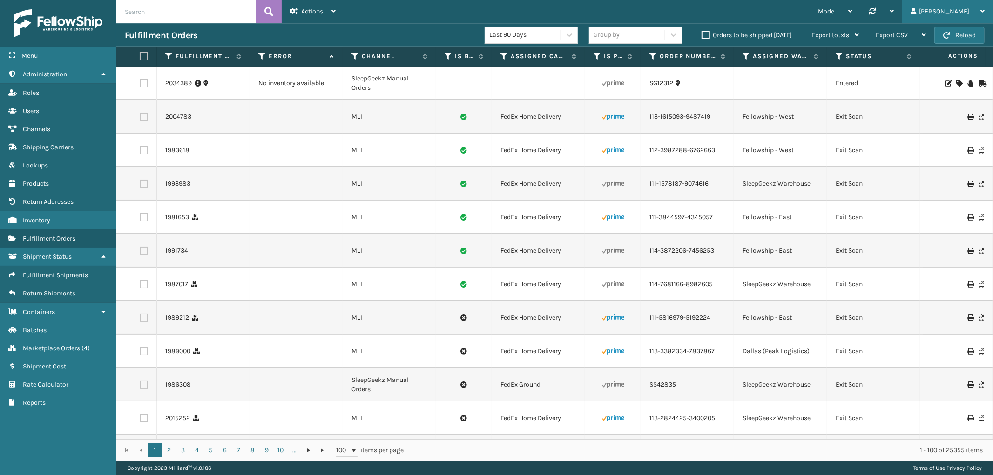
click at [939, 16] on div "[PERSON_NAME]" at bounding box center [948, 11] width 74 height 23
click at [713, 11] on div "Mode Regular Mode Picking Mode Labeling Mode Palletizing Mode Exit Scan Mode Sy…" at bounding box center [668, 11] width 649 height 23
click at [952, 3] on div "[PERSON_NAME]" at bounding box center [948, 11] width 74 height 23
click at [905, 32] on li "Log Out" at bounding box center [930, 36] width 125 height 25
